Goal: Task Accomplishment & Management: Use online tool/utility

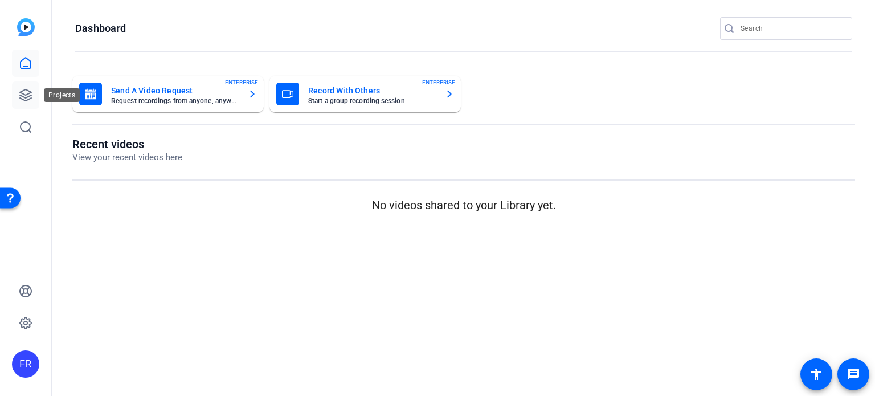
click at [25, 93] on icon at bounding box center [26, 95] width 14 height 14
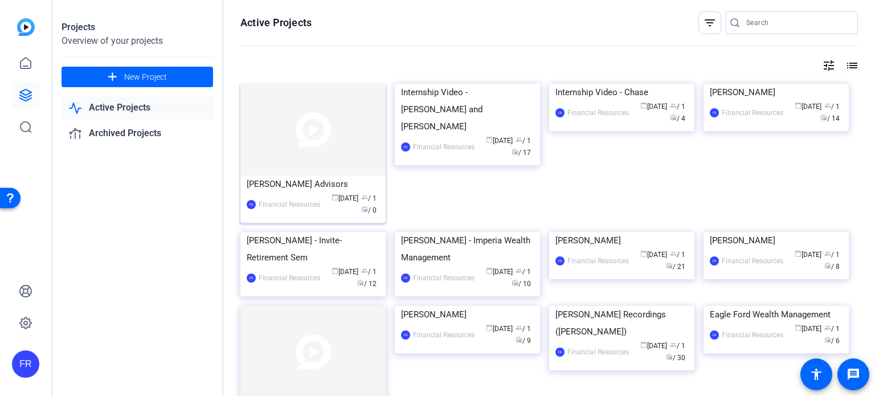
click at [312, 120] on img at bounding box center [312, 130] width 145 height 92
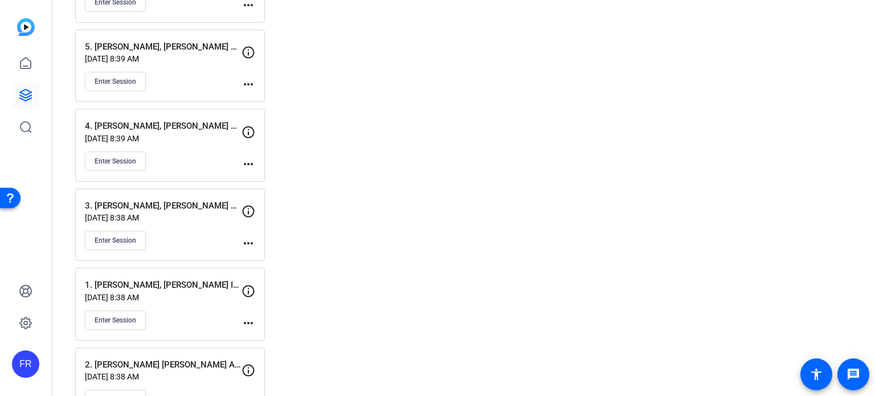
scroll to position [258, 0]
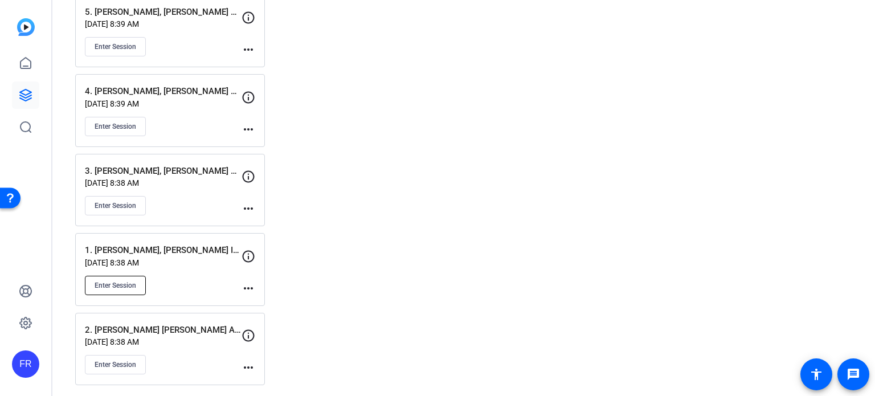
click at [118, 282] on span "Enter Session" at bounding box center [116, 285] width 42 height 9
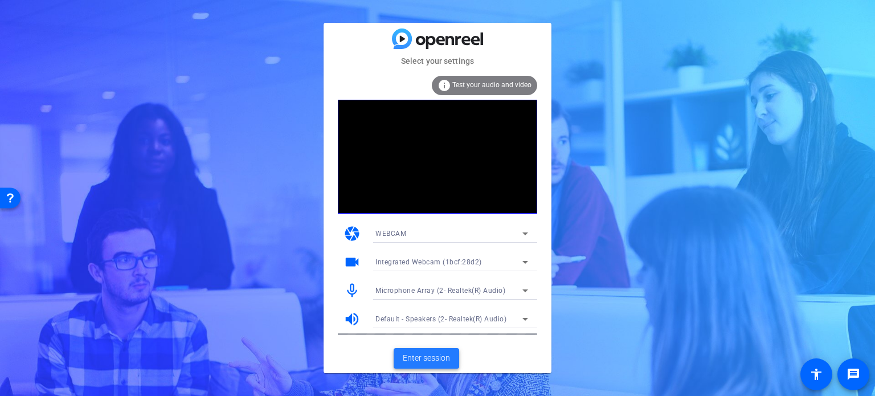
click at [431, 354] on span "Enter session" at bounding box center [426, 358] width 47 height 12
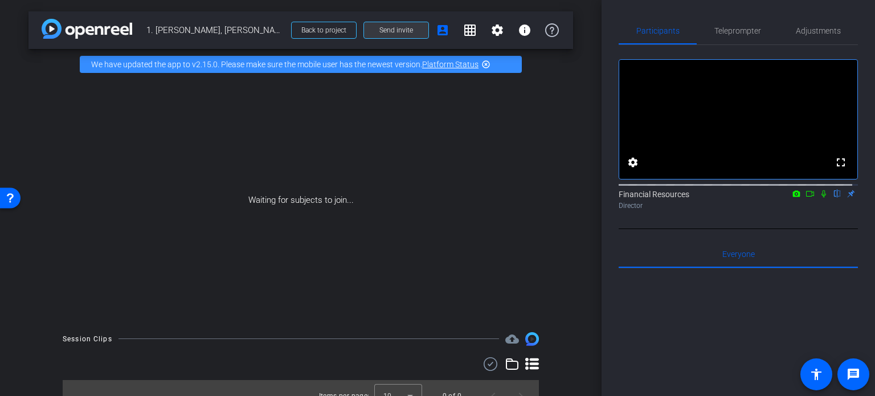
click at [393, 27] on span "Send invite" at bounding box center [396, 30] width 34 height 9
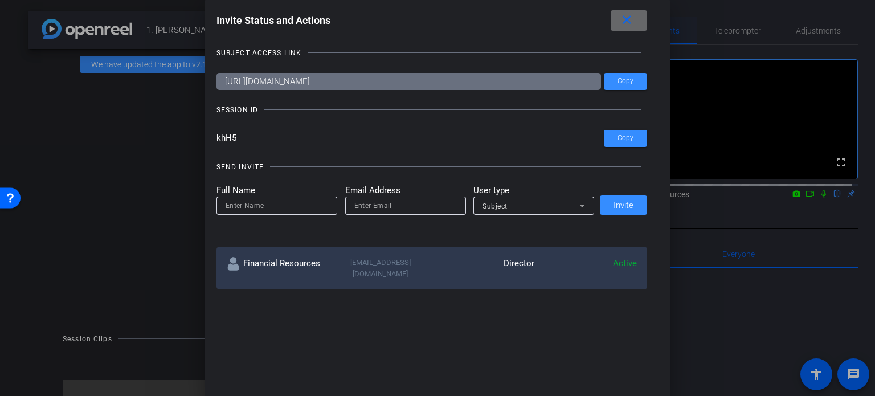
drag, startPoint x: 622, startPoint y: 18, endPoint x: 675, endPoint y: 34, distance: 54.8
click at [627, 20] on mat-icon "close" at bounding box center [627, 20] width 14 height 14
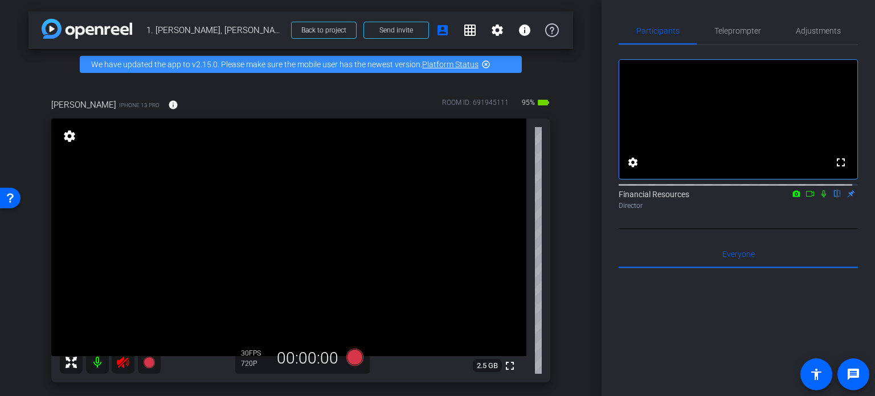
click at [99, 357] on mat-icon at bounding box center [97, 362] width 23 height 23
click at [353, 357] on icon at bounding box center [354, 357] width 17 height 17
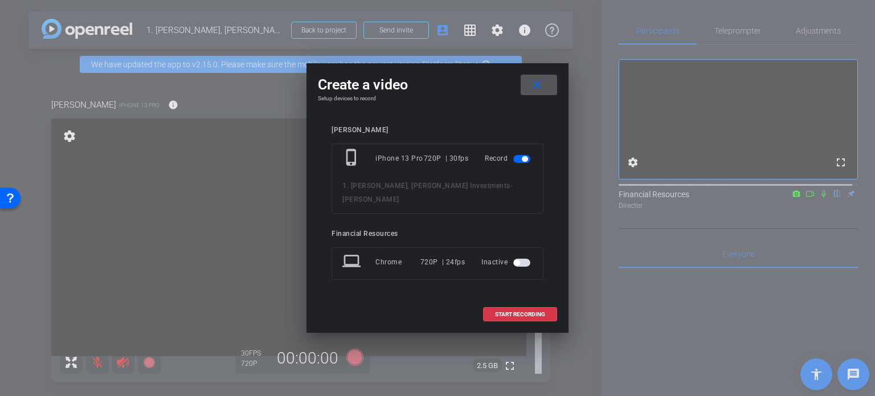
click at [535, 89] on mat-icon "close" at bounding box center [537, 85] width 14 height 14
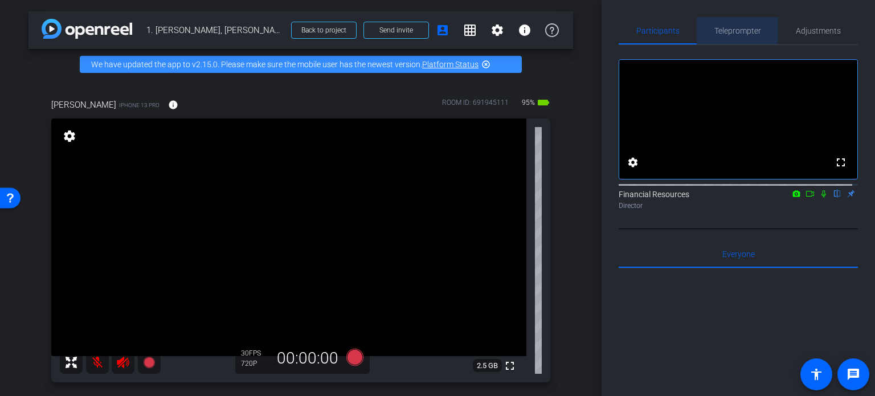
click at [729, 27] on span "Teleprompter" at bounding box center [737, 31] width 47 height 8
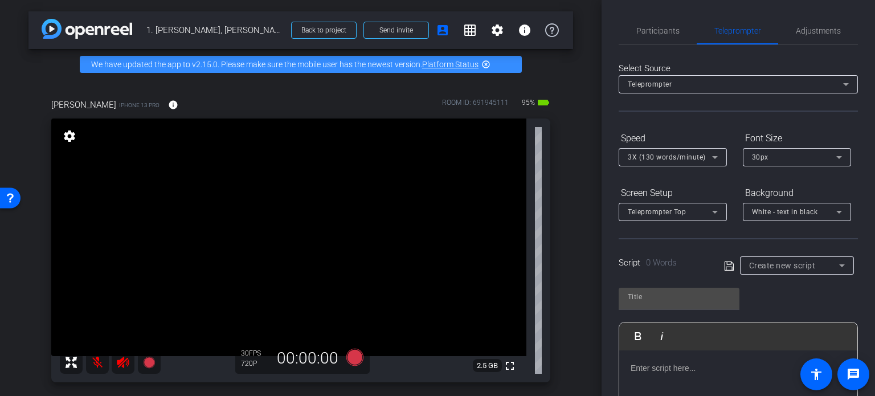
drag, startPoint x: 637, startPoint y: 369, endPoint x: 651, endPoint y: 367, distance: 13.7
click at [637, 369] on p at bounding box center [738, 368] width 215 height 13
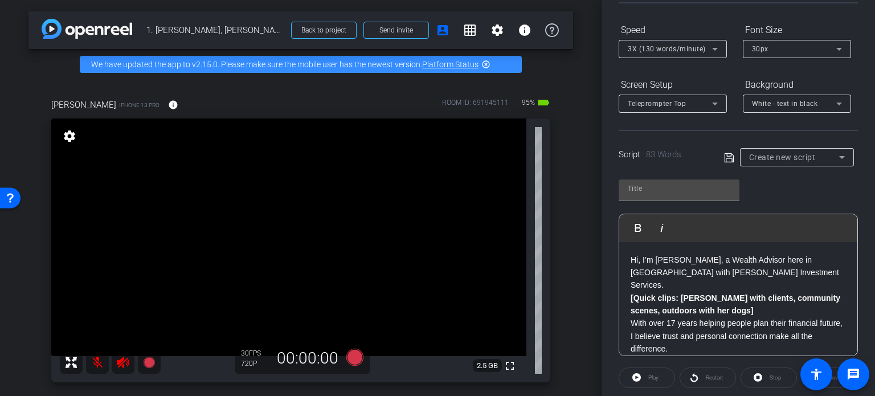
scroll to position [107, 0]
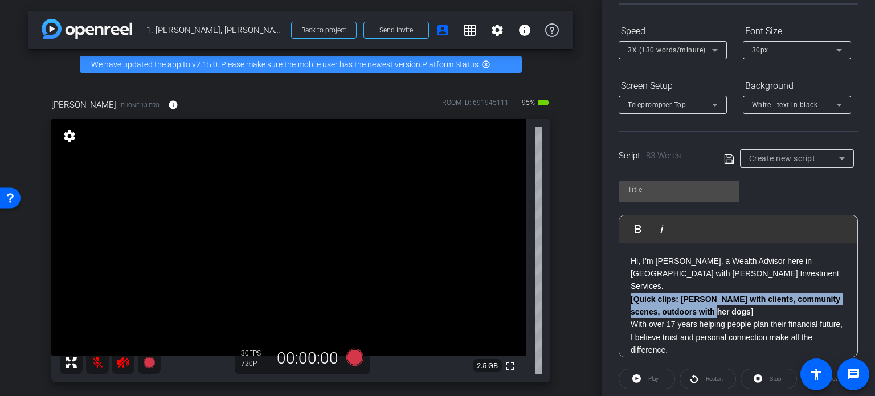
drag, startPoint x: 629, startPoint y: 284, endPoint x: 734, endPoint y: 297, distance: 105.6
click at [735, 296] on div "Hi, I’m [PERSON_NAME], a Wealth Advisor here in [GEOGRAPHIC_DATA] with [PERSON_…" at bounding box center [738, 337] width 238 height 189
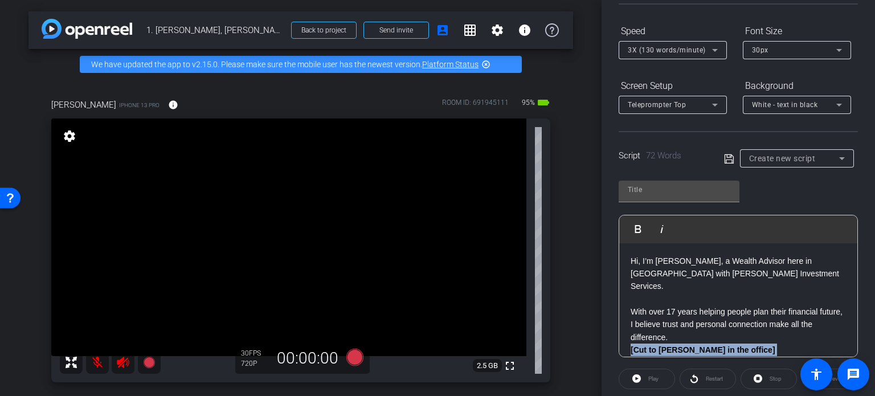
scroll to position [3, 0]
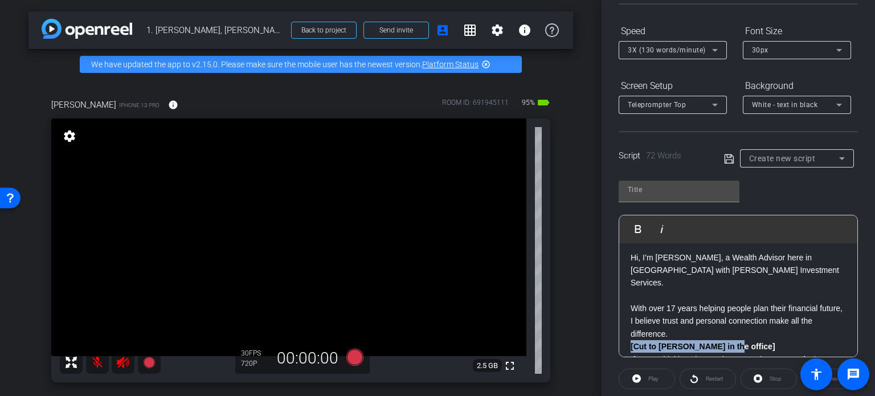
drag, startPoint x: 737, startPoint y: 334, endPoint x: 618, endPoint y: 332, distance: 119.7
click at [619, 331] on div "Play Play from this location Play Selected Play and display the selected text o…" at bounding box center [738, 286] width 239 height 142
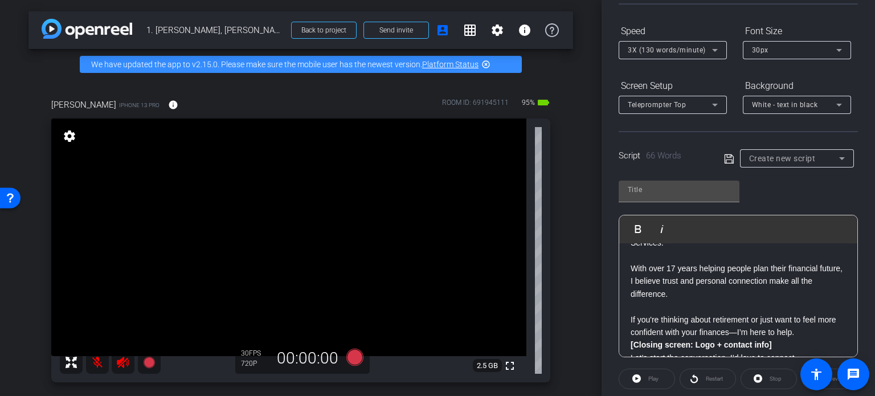
scroll to position [49, 0]
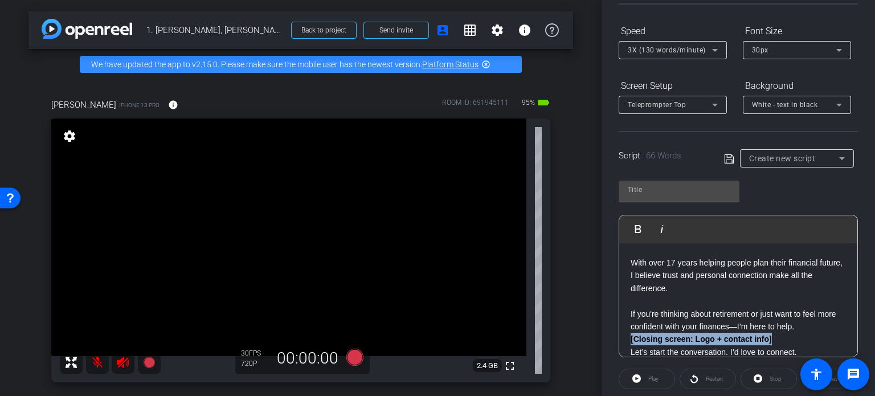
drag, startPoint x: 740, startPoint y: 328, endPoint x: 615, endPoint y: 324, distance: 125.4
click at [615, 324] on div "Participants Teleprompter Adjustments settings Financial Resources flip Directo…" at bounding box center [738, 198] width 273 height 396
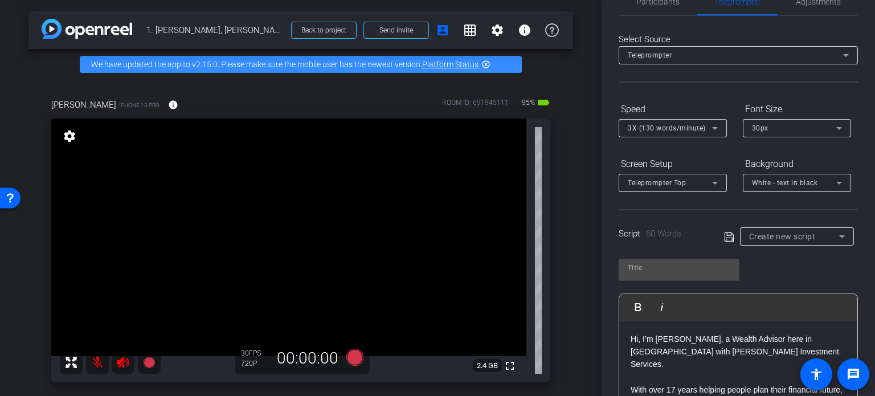
scroll to position [0, 0]
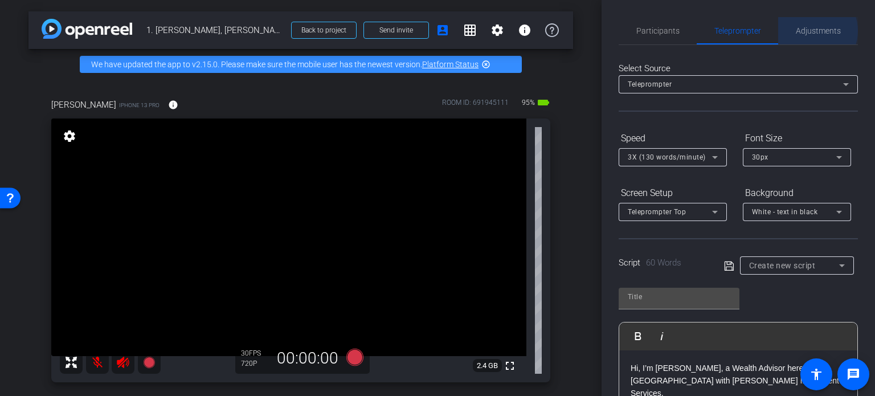
click at [807, 31] on span "Adjustments" at bounding box center [818, 31] width 45 height 8
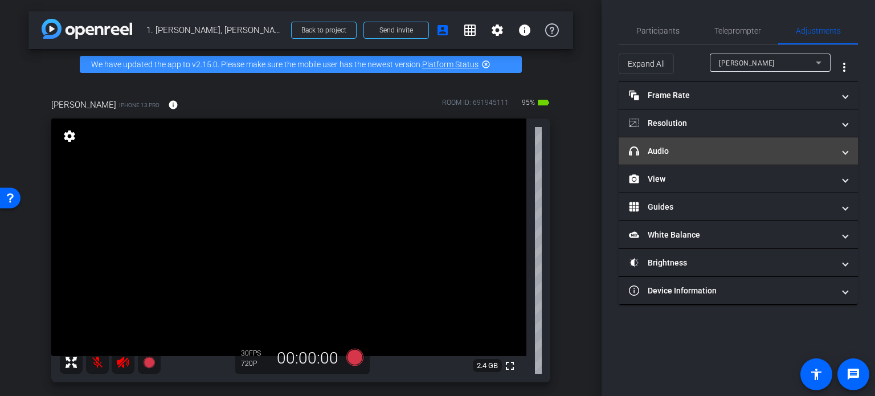
click at [845, 150] on span at bounding box center [845, 151] width 5 height 12
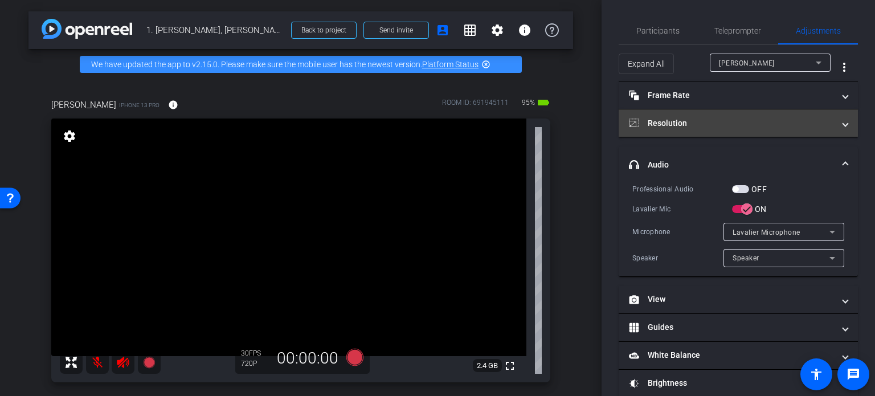
click at [690, 118] on mat-panel-title "Resolution" at bounding box center [731, 123] width 205 height 12
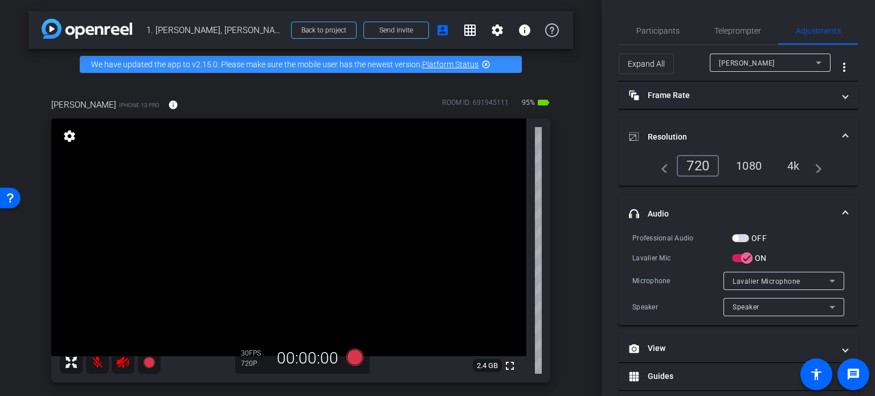
drag, startPoint x: 751, startPoint y: 163, endPoint x: 794, endPoint y: 143, distance: 47.4
click at [752, 163] on div "1080" at bounding box center [748, 165] width 43 height 19
click at [733, 31] on span "Teleprompter" at bounding box center [737, 31] width 47 height 8
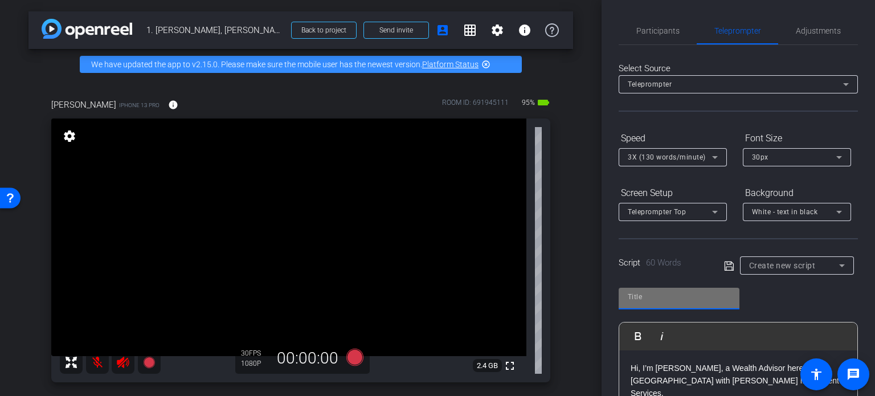
click at [647, 296] on input "text" at bounding box center [679, 297] width 103 height 14
click at [643, 295] on input "text" at bounding box center [679, 297] width 103 height 14
type input "[PERSON_NAME] Script"
drag, startPoint x: 727, startPoint y: 261, endPoint x: 778, endPoint y: 263, distance: 50.2
click at [727, 262] on icon at bounding box center [729, 266] width 10 height 14
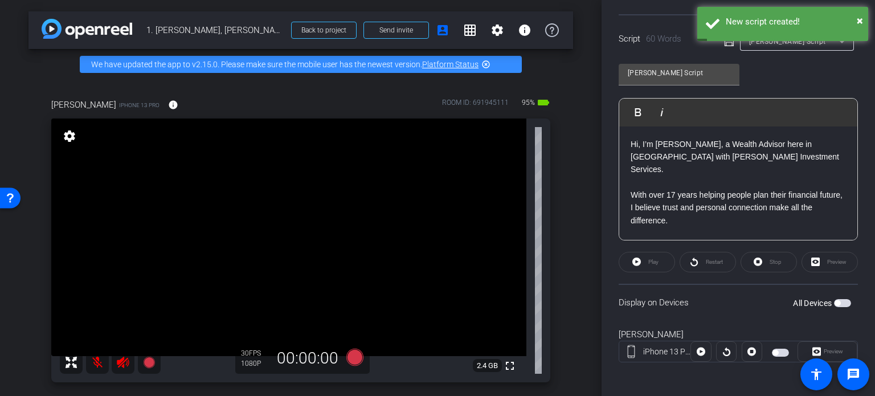
scroll to position [226, 0]
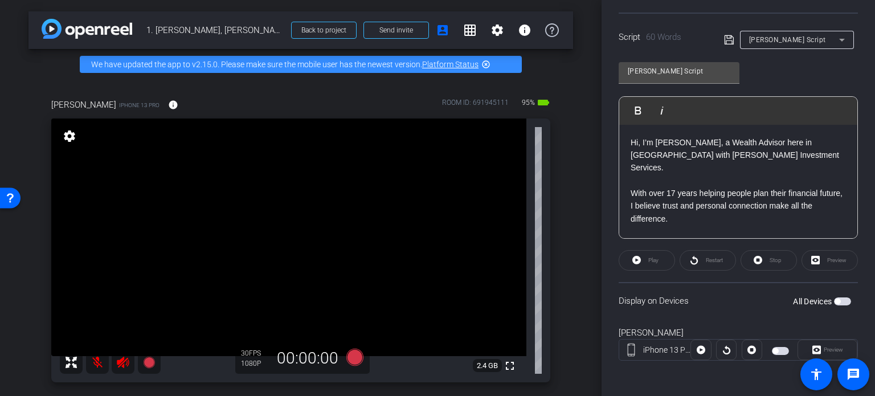
drag, startPoint x: 836, startPoint y: 297, endPoint x: 848, endPoint y: 294, distance: 11.9
click at [836, 298] on span "button" at bounding box center [842, 301] width 17 height 8
click at [354, 358] on icon at bounding box center [354, 357] width 17 height 17
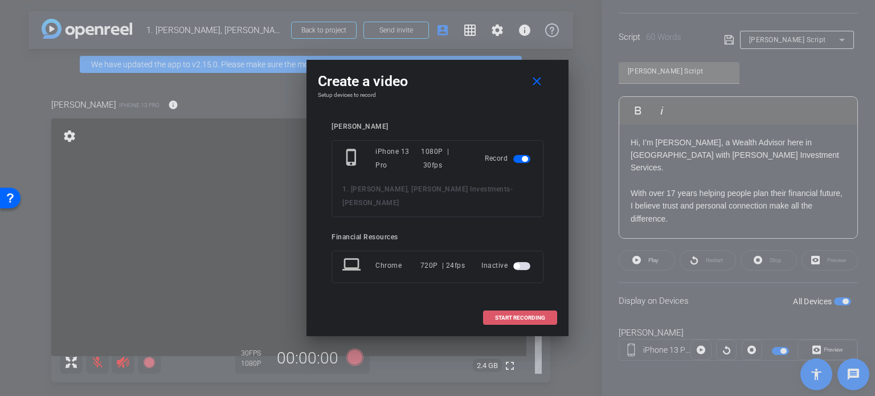
click at [512, 315] on span "START RECORDING" at bounding box center [520, 318] width 50 height 6
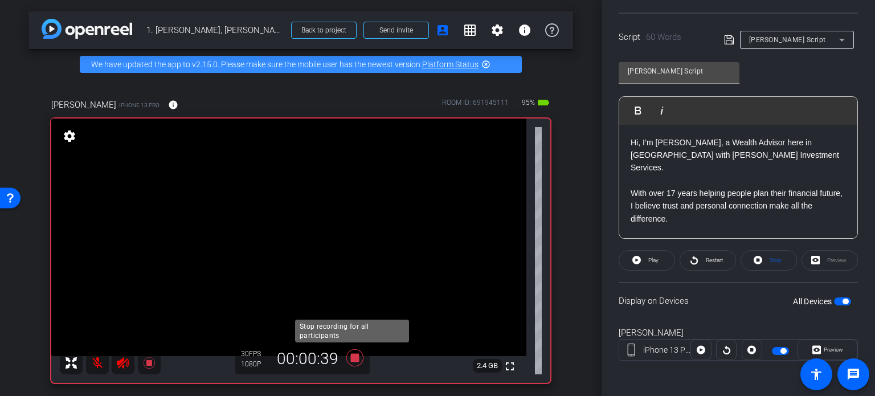
click at [353, 359] on icon at bounding box center [354, 357] width 17 height 17
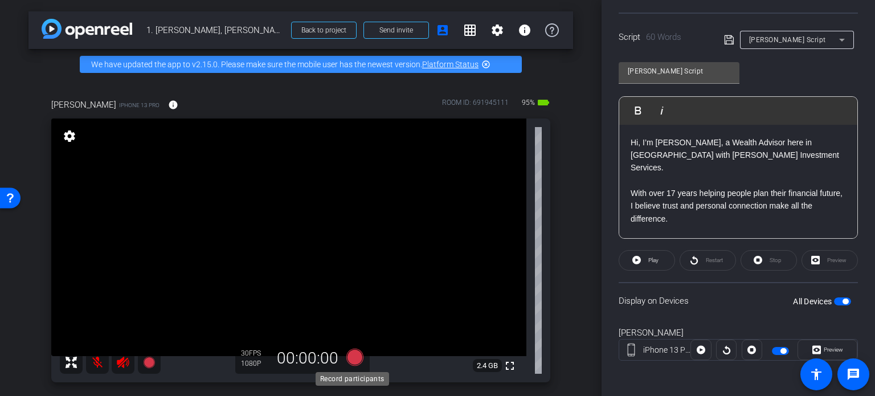
click at [351, 357] on icon at bounding box center [354, 357] width 17 height 17
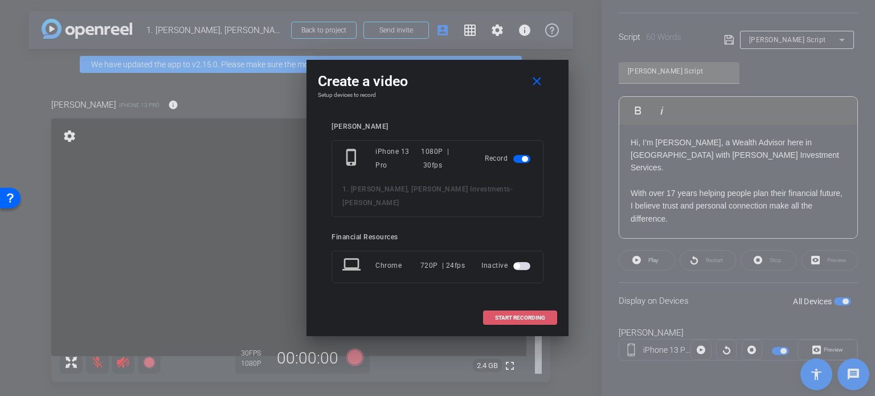
click at [522, 315] on span "START RECORDING" at bounding box center [520, 318] width 50 height 6
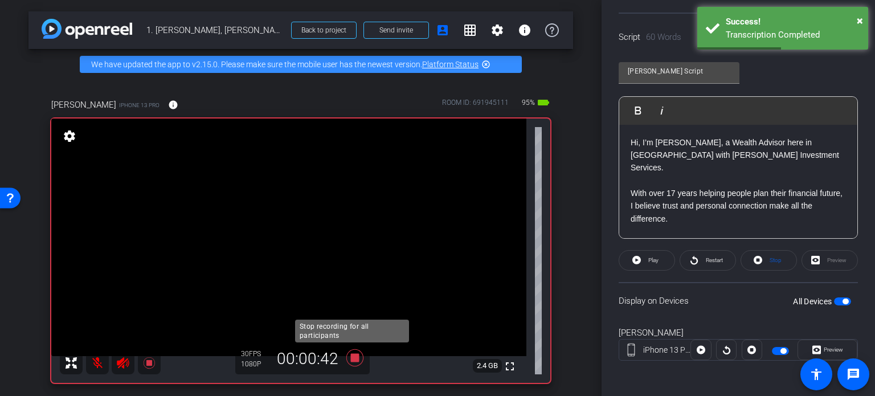
click at [354, 359] on icon at bounding box center [354, 357] width 17 height 17
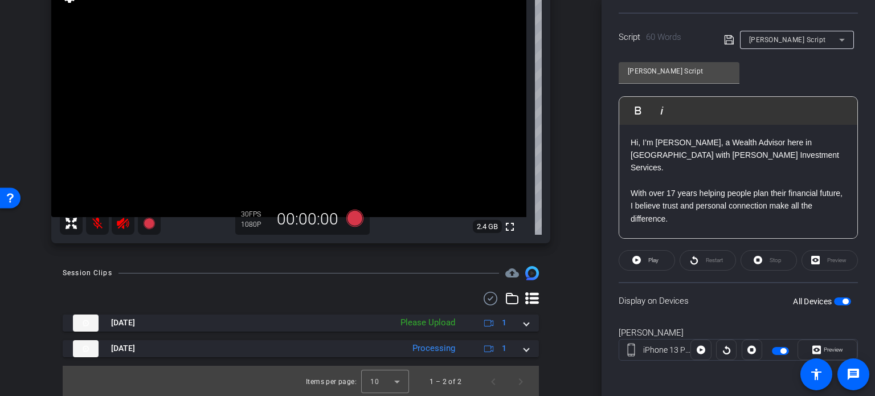
scroll to position [140, 0]
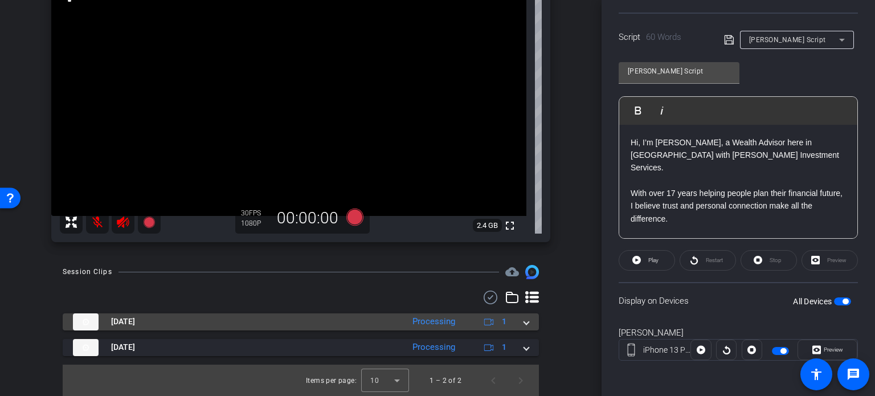
click at [91, 318] on img at bounding box center [86, 321] width 26 height 17
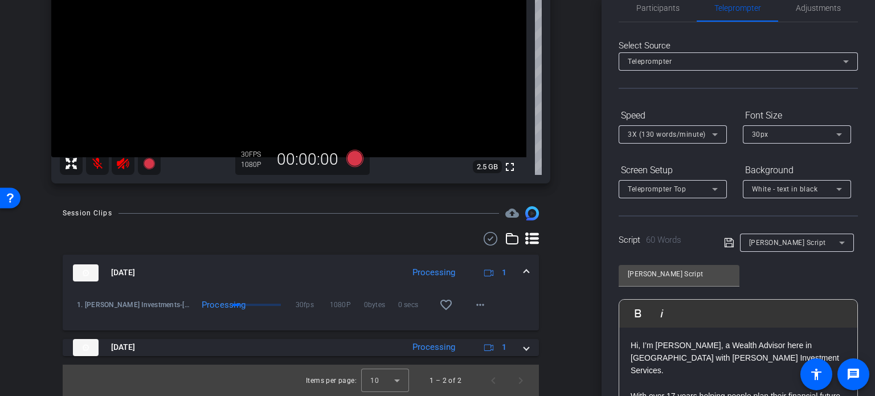
scroll to position [0, 0]
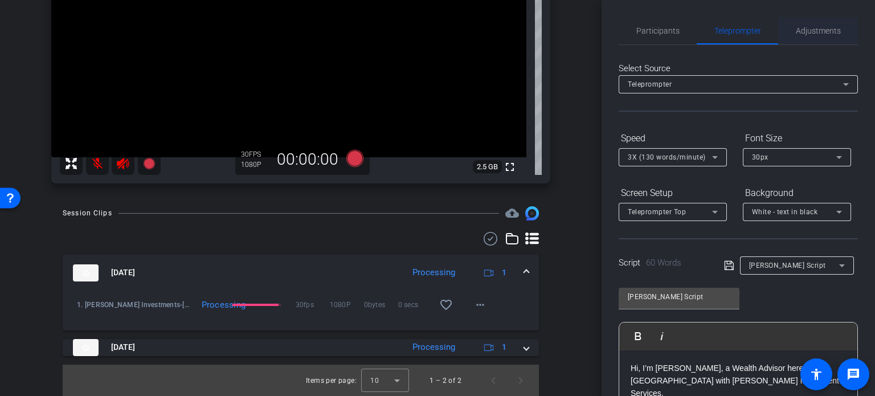
click at [805, 33] on span "Adjustments" at bounding box center [818, 31] width 45 height 8
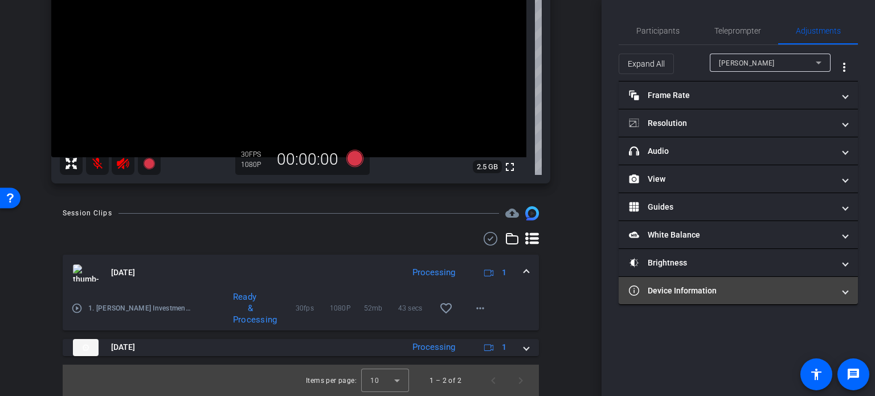
click at [849, 291] on mat-expansion-panel-header "Device Information" at bounding box center [738, 290] width 239 height 27
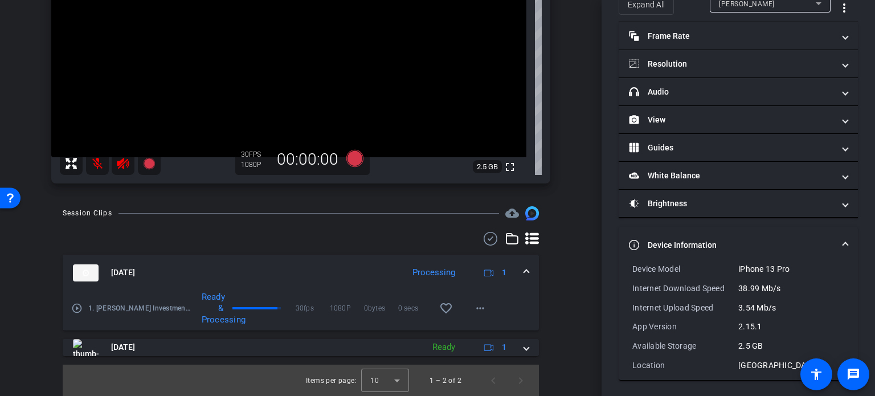
scroll to position [199, 0]
click at [78, 309] on mat-icon "play_circle_outline" at bounding box center [76, 308] width 11 height 11
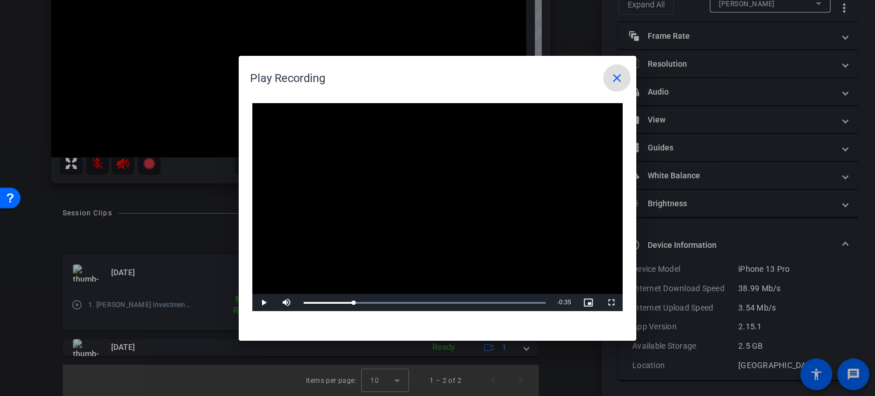
drag, startPoint x: 497, startPoint y: 301, endPoint x: 371, endPoint y: 290, distance: 125.8
click at [353, 295] on div "Loaded : 100.00% 0:08 0:08" at bounding box center [425, 302] width 254 height 17
click at [618, 76] on mat-icon "close" at bounding box center [617, 78] width 14 height 14
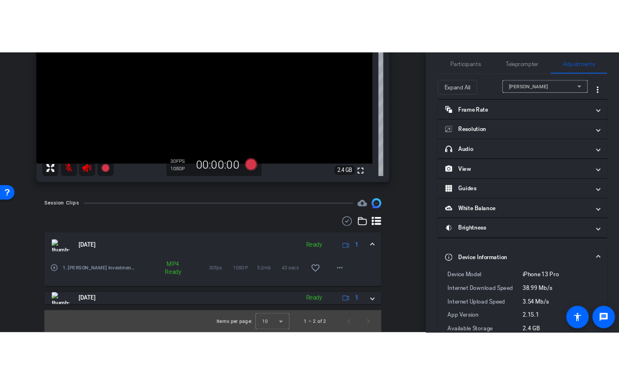
scroll to position [0, 0]
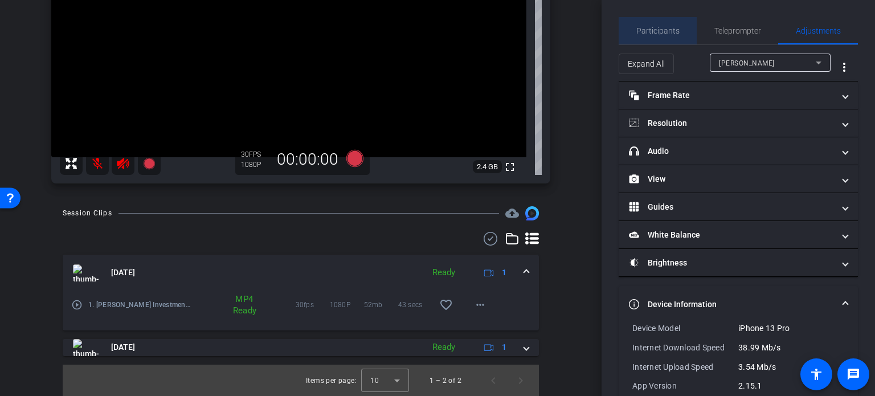
click at [659, 32] on span "Participants" at bounding box center [657, 31] width 43 height 8
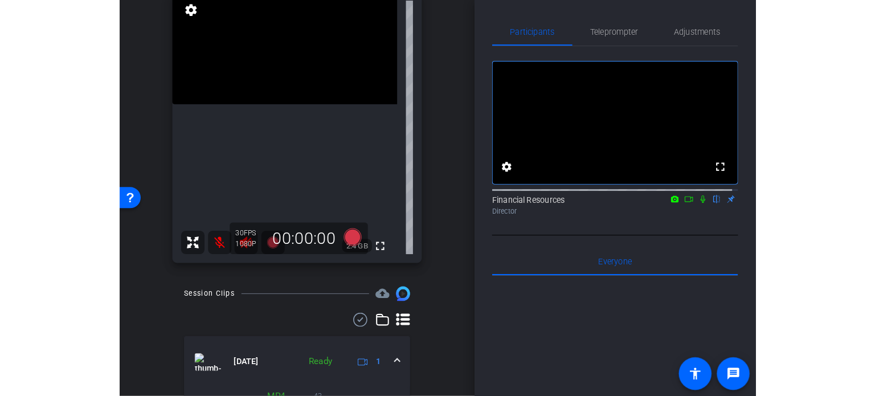
scroll to position [199, 0]
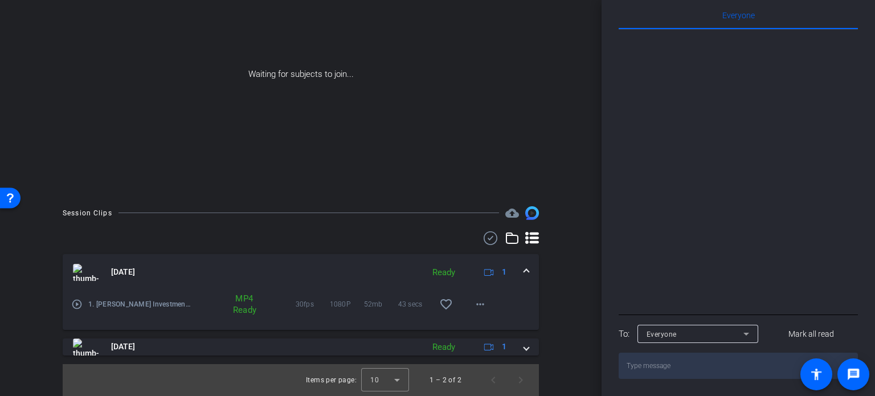
scroll to position [125, 0]
